Goal: Check status: Check status

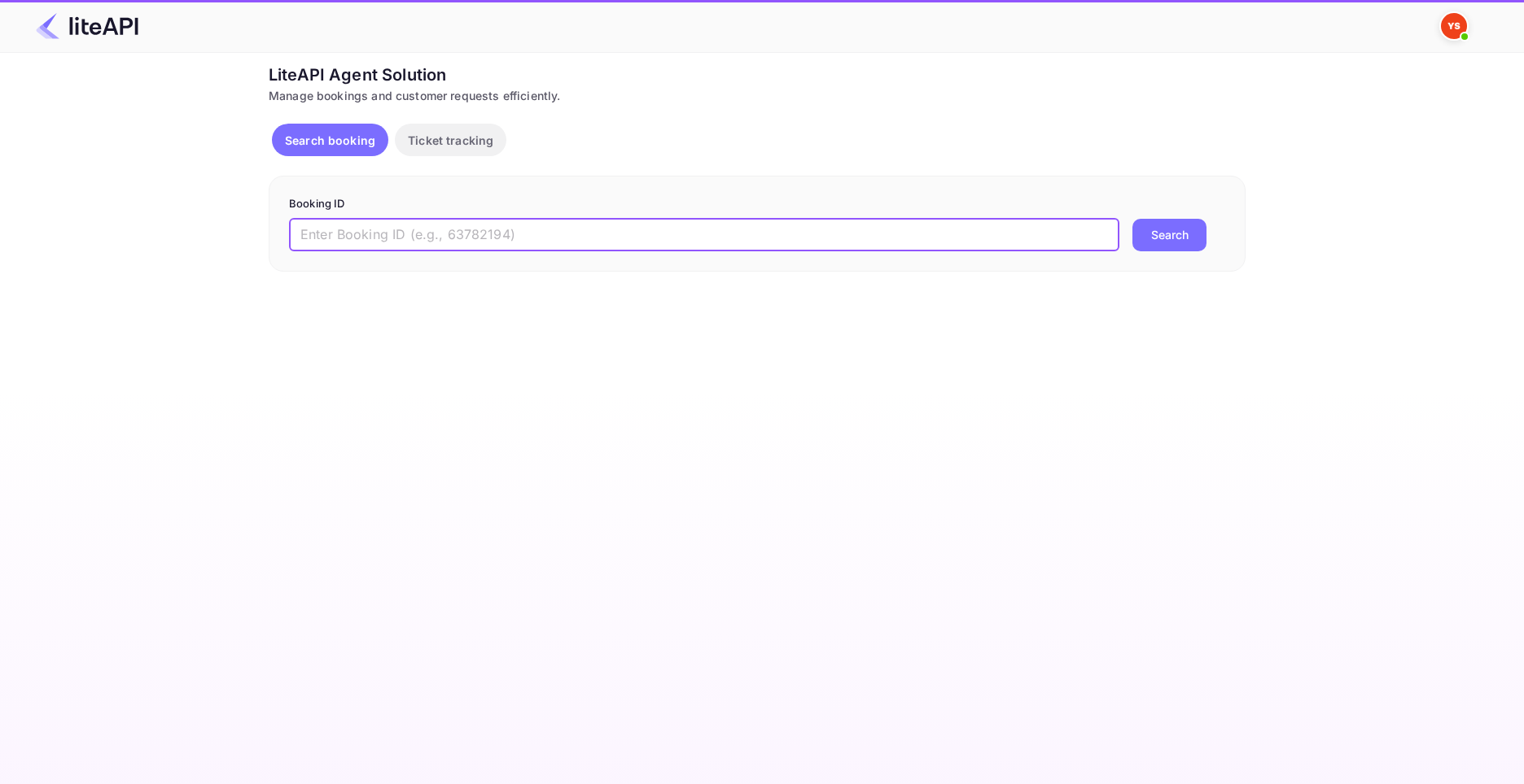
click at [480, 235] on input "text" at bounding box center [704, 234] width 830 height 32
paste input "8863425"
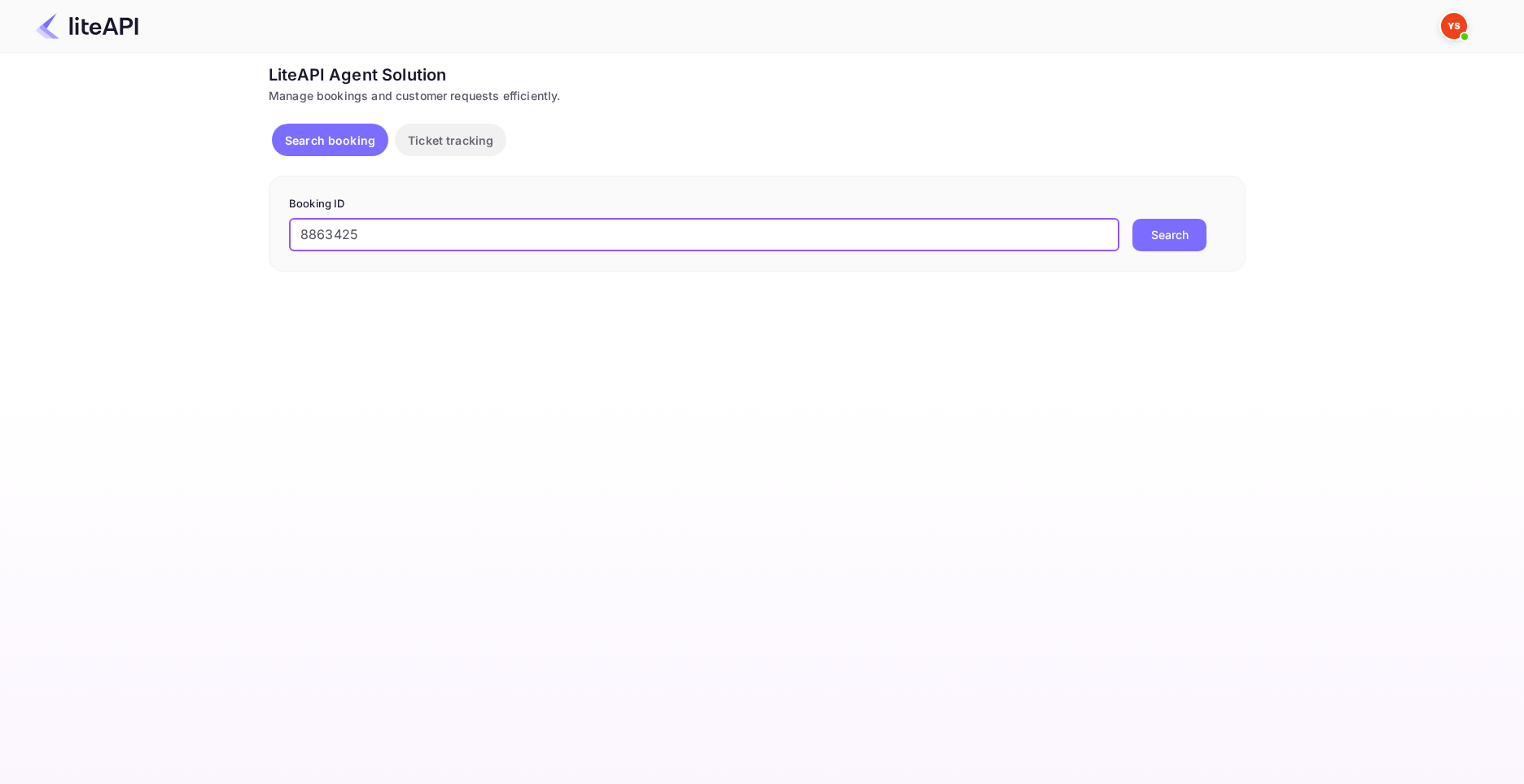
type input "8863425"
click at [1132, 219] on button "Search" at bounding box center [1169, 234] width 74 height 32
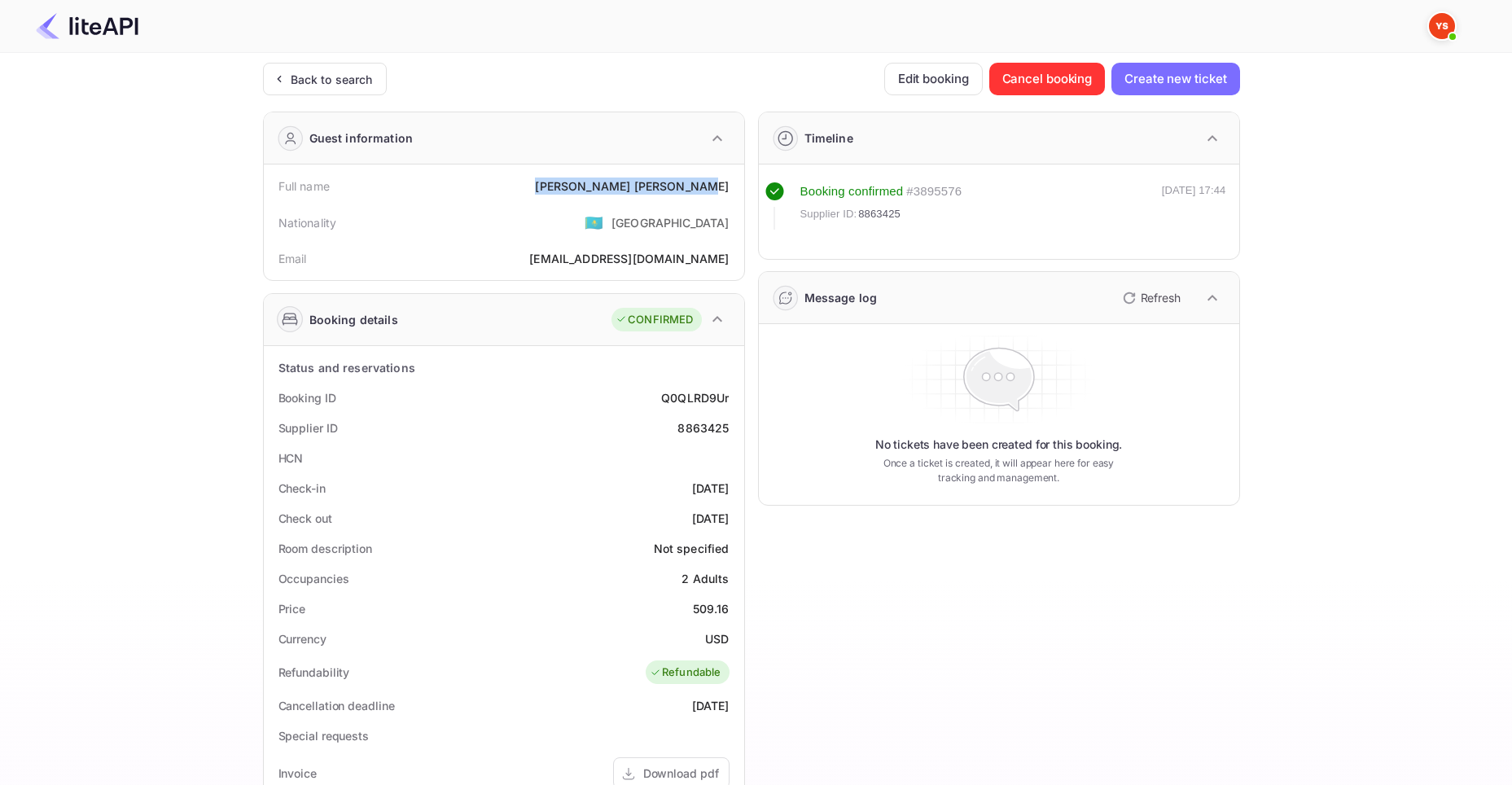
drag, startPoint x: 603, startPoint y: 187, endPoint x: 726, endPoint y: 194, distance: 123.2
click at [726, 194] on div "[PERSON_NAME]" at bounding box center [632, 186] width 194 height 17
copy div "[PERSON_NAME]"
drag, startPoint x: 694, startPoint y: 615, endPoint x: 731, endPoint y: 611, distance: 37.2
click at [731, 611] on div "Price 509.16" at bounding box center [504, 609] width 468 height 30
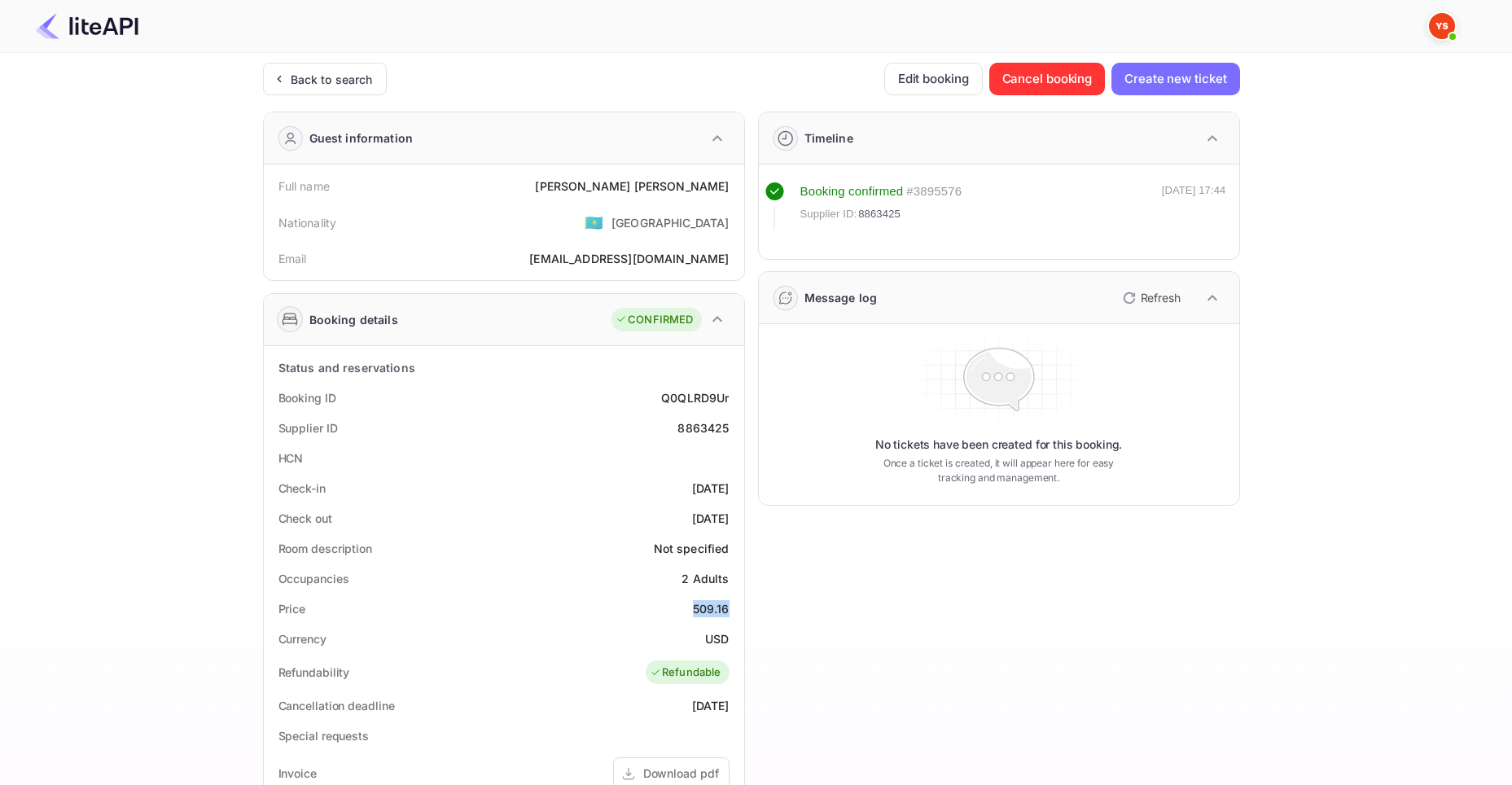
copy div "509.16"
drag, startPoint x: 705, startPoint y: 637, endPoint x: 729, endPoint y: 639, distance: 24.1
click at [729, 639] on div "Currency USD" at bounding box center [504, 639] width 468 height 30
copy div "USD"
